Goal: Find specific page/section: Find specific page/section

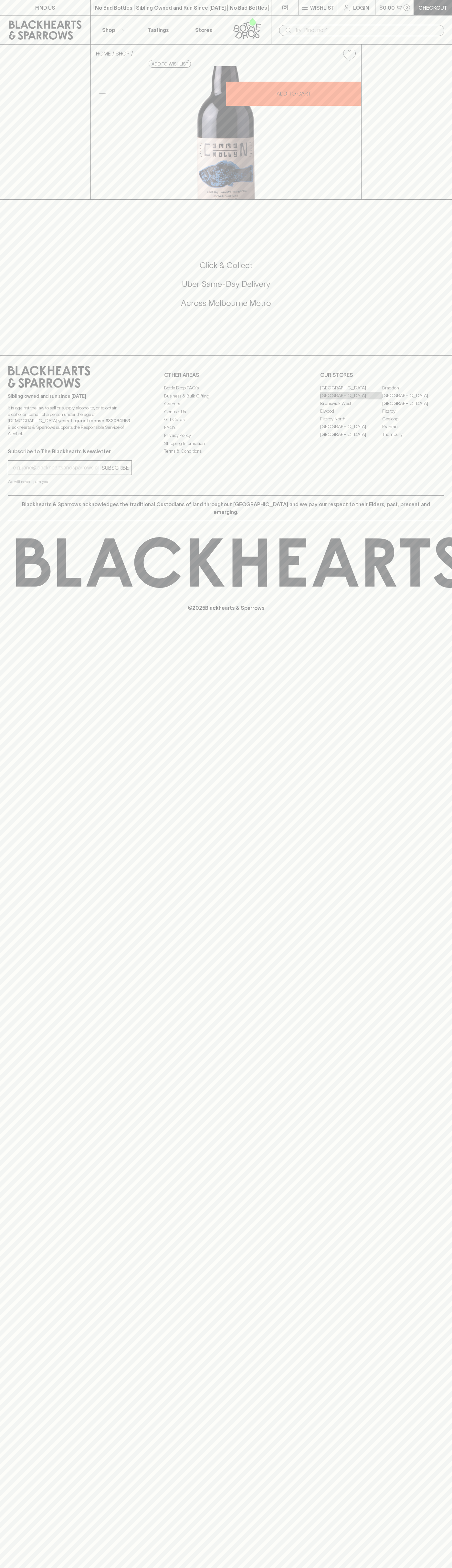
click at [351, 399] on link "[GEOGRAPHIC_DATA]" at bounding box center [351, 395] width 62 height 8
click at [401, 19] on div "​" at bounding box center [361, 30] width 181 height 29
click at [434, 1090] on div "FIND US | No Bad Bottles | Sibling Owned and Run Since [DATE] | No Bad Bottles …" at bounding box center [226, 784] width 452 height 1568
click at [444, 1567] on html "FIND US | No Bad Bottles | Sibling Owned and Run Since [DATE] | No Bad Bottles …" at bounding box center [226, 784] width 452 height 1568
click at [27, 1038] on div "FIND US | No Bad Bottles | Sibling Owned and Run Since [DATE] | No Bad Bottles …" at bounding box center [226, 784] width 452 height 1568
